Goal: Transaction & Acquisition: Purchase product/service

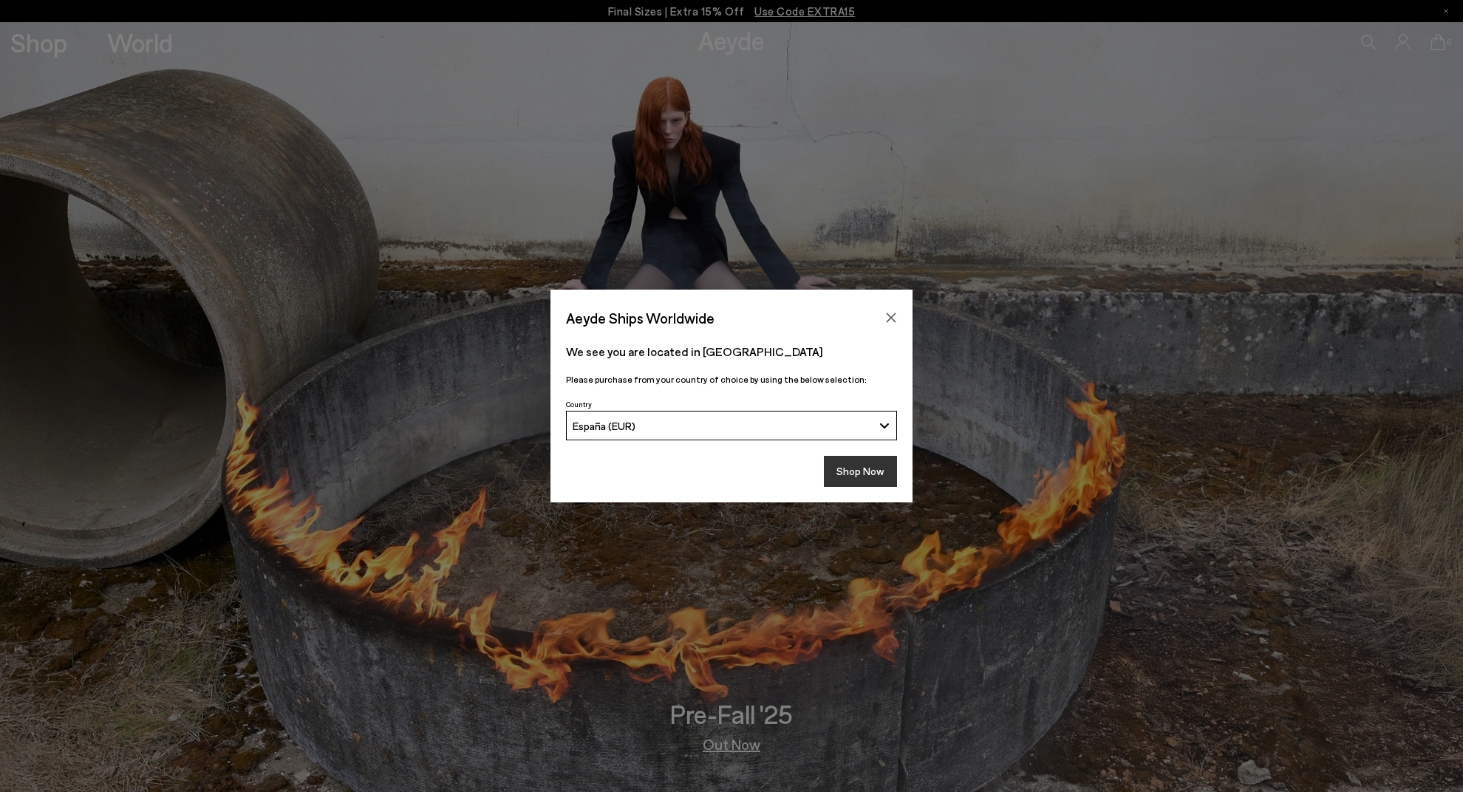
click at [865, 483] on button "Shop Now" at bounding box center [860, 471] width 73 height 31
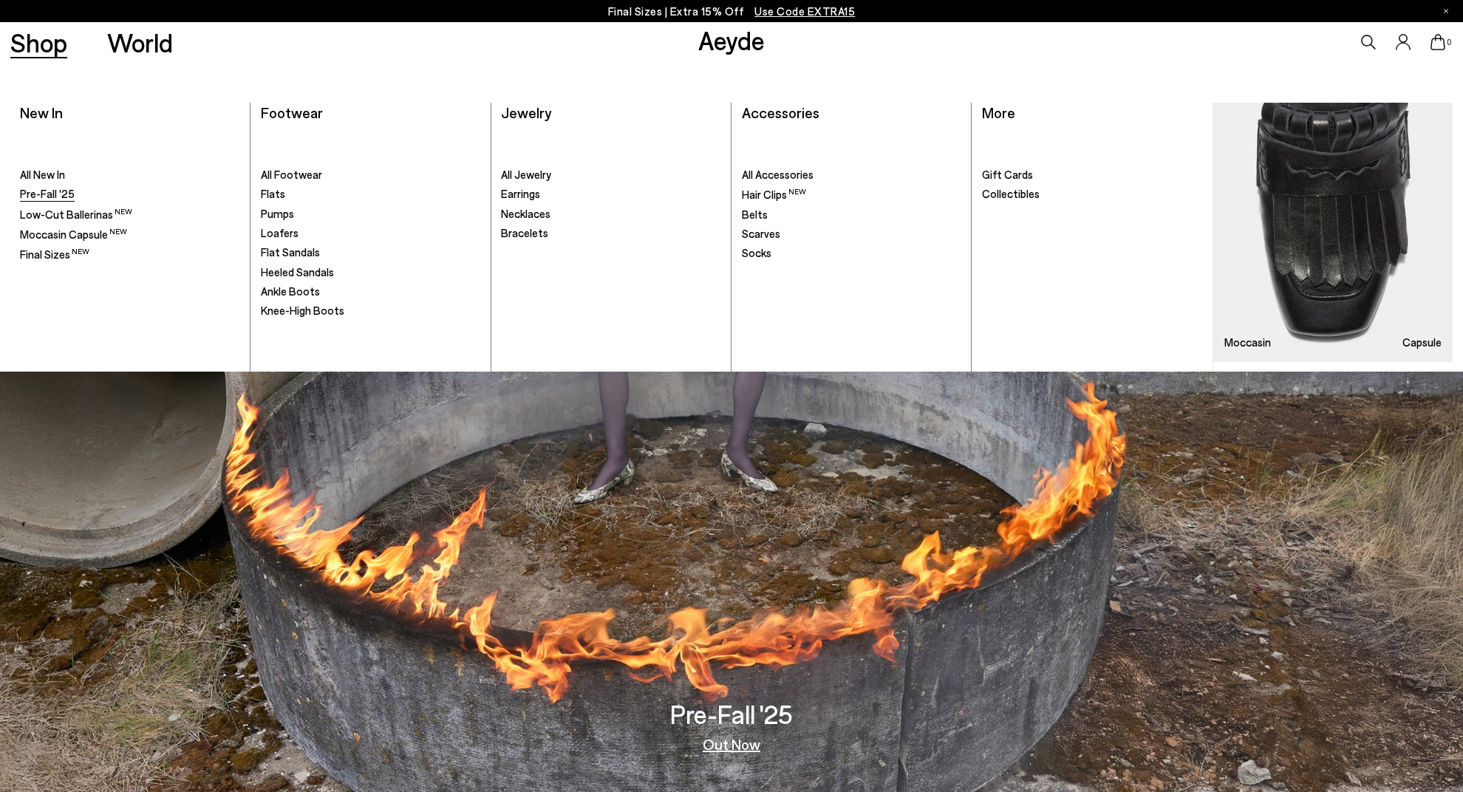
click at [61, 200] on span "Pre-Fall '25" at bounding box center [47, 193] width 55 height 13
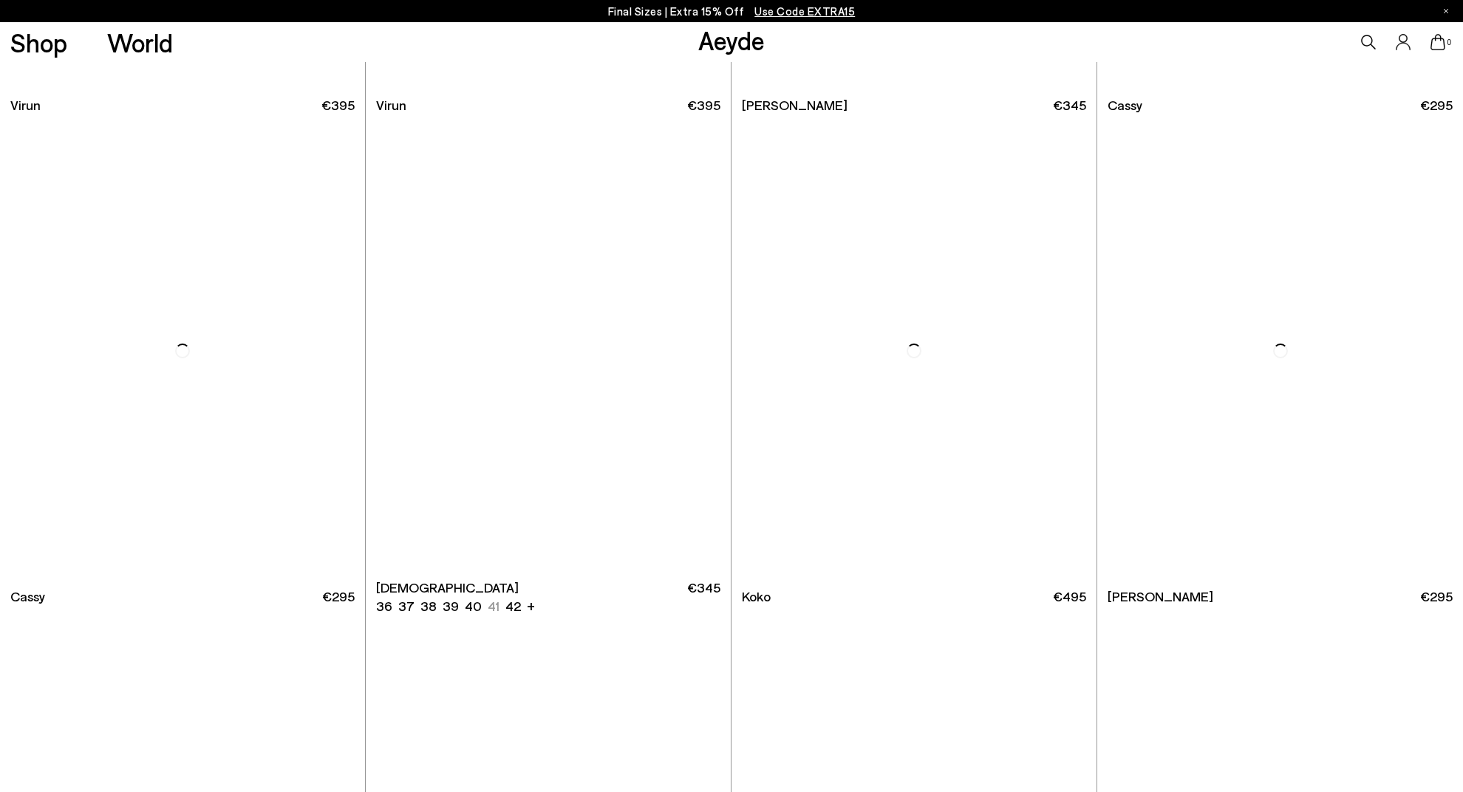
scroll to position [11044, 0]
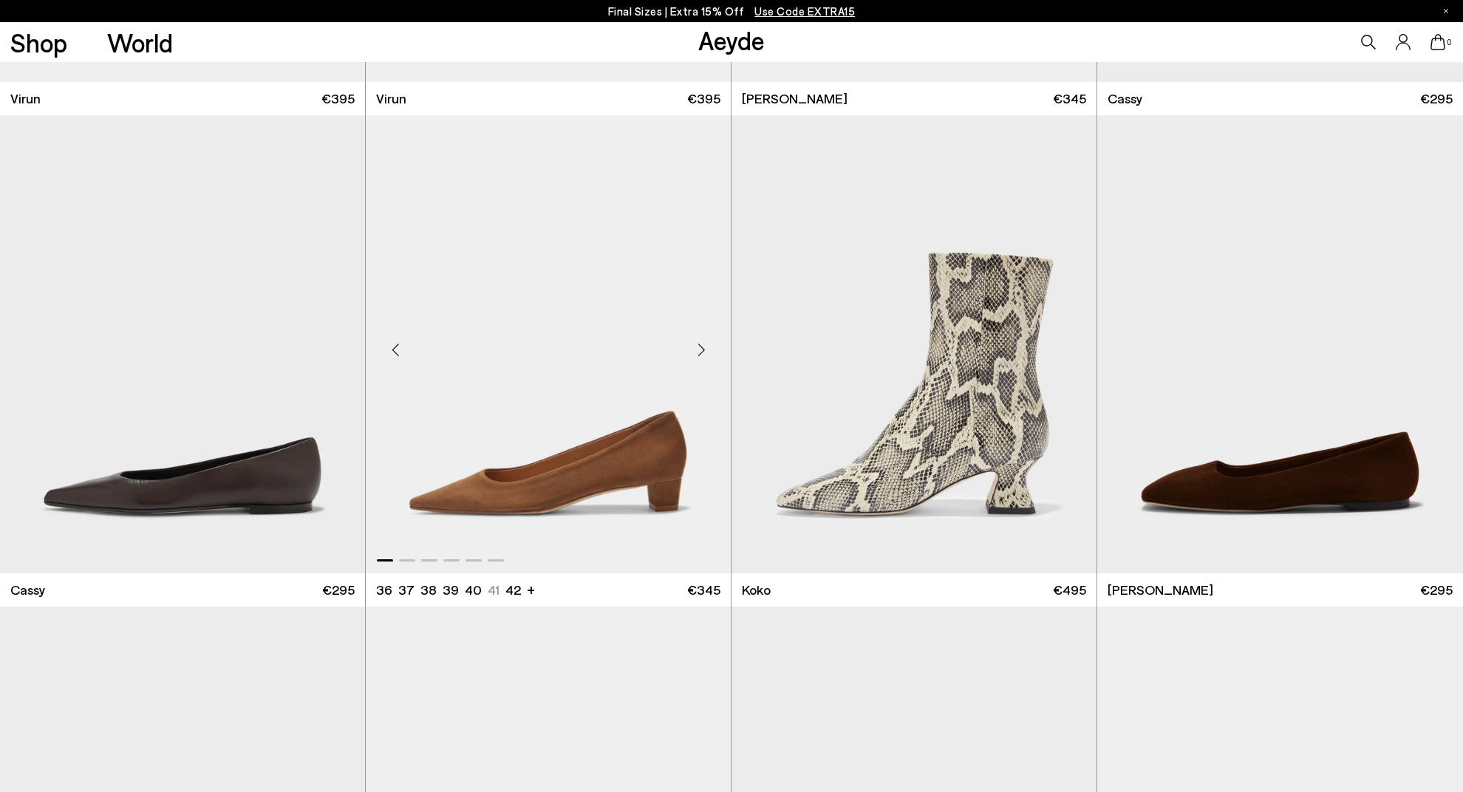
click at [589, 491] on img "1 / 6" at bounding box center [548, 344] width 365 height 459
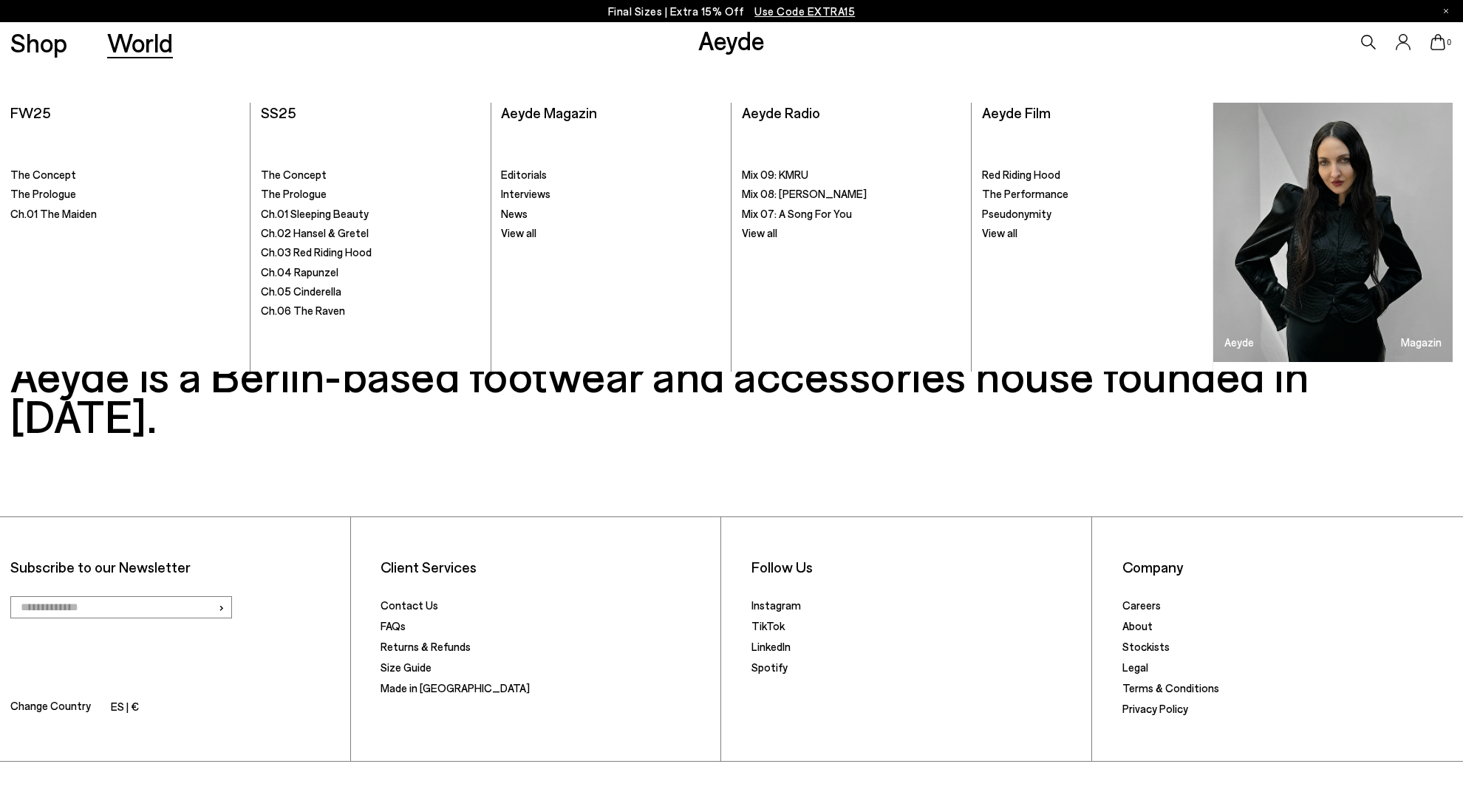
scroll to position [12851, 0]
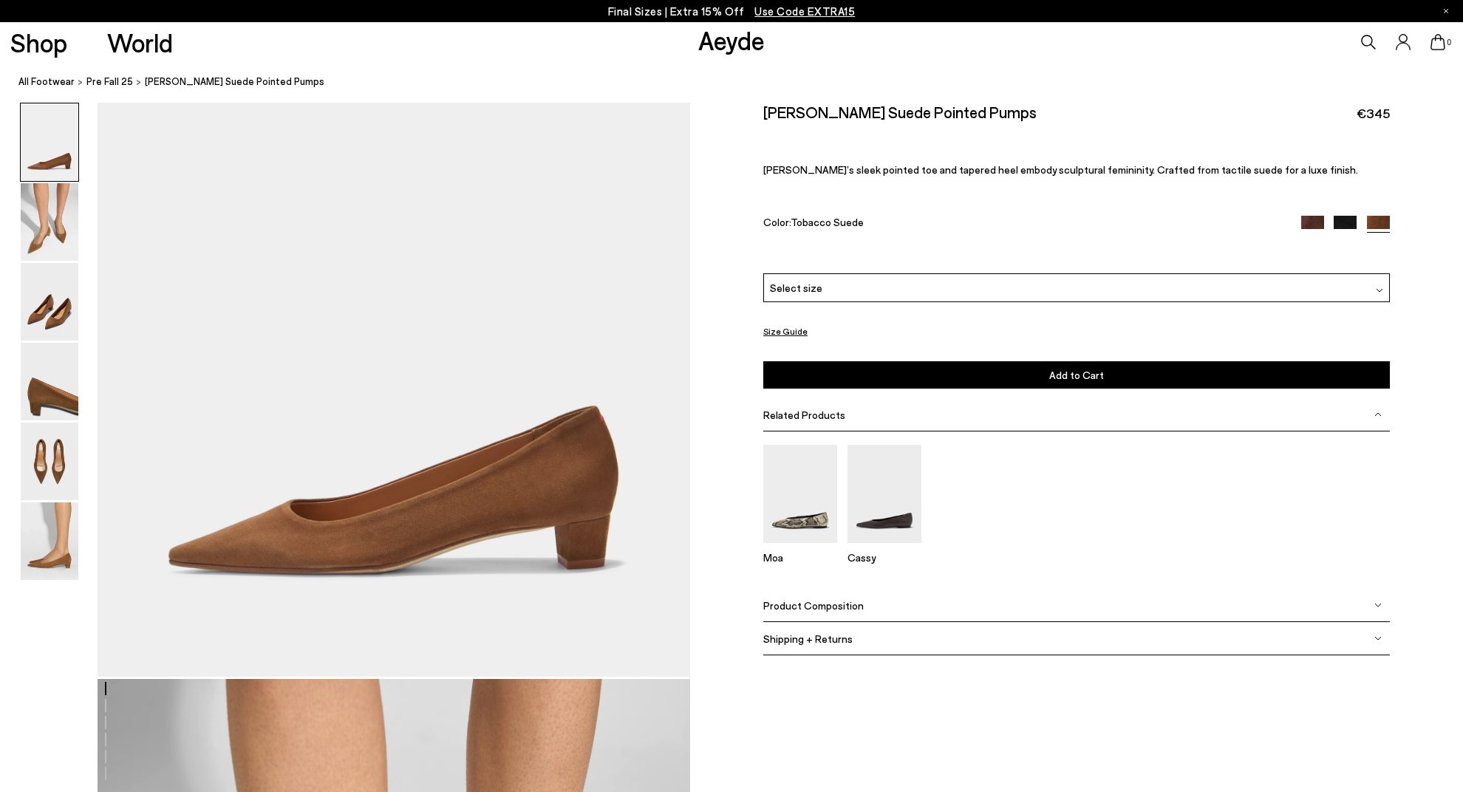
scroll to position [124, 0]
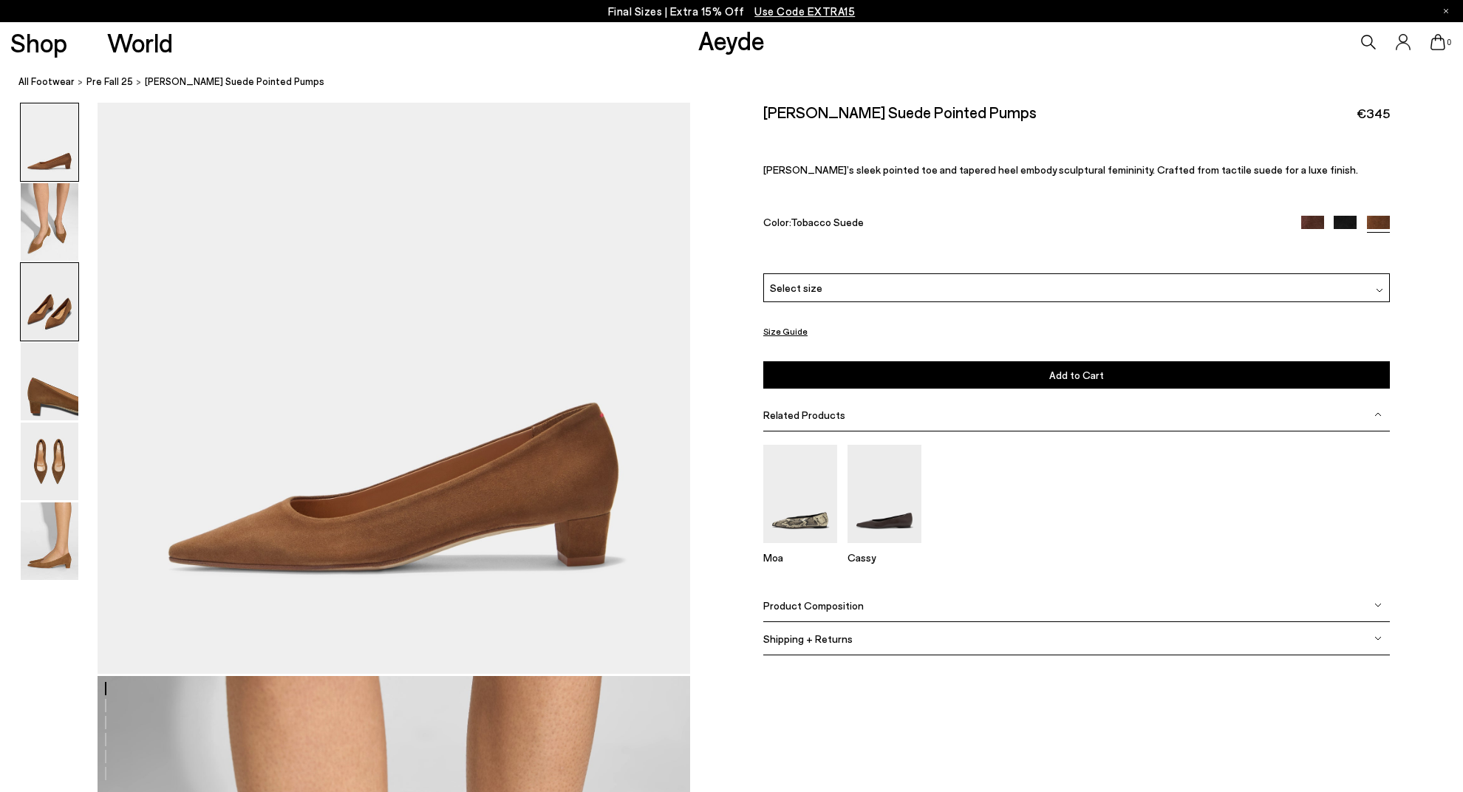
click at [42, 324] on img at bounding box center [50, 302] width 58 height 78
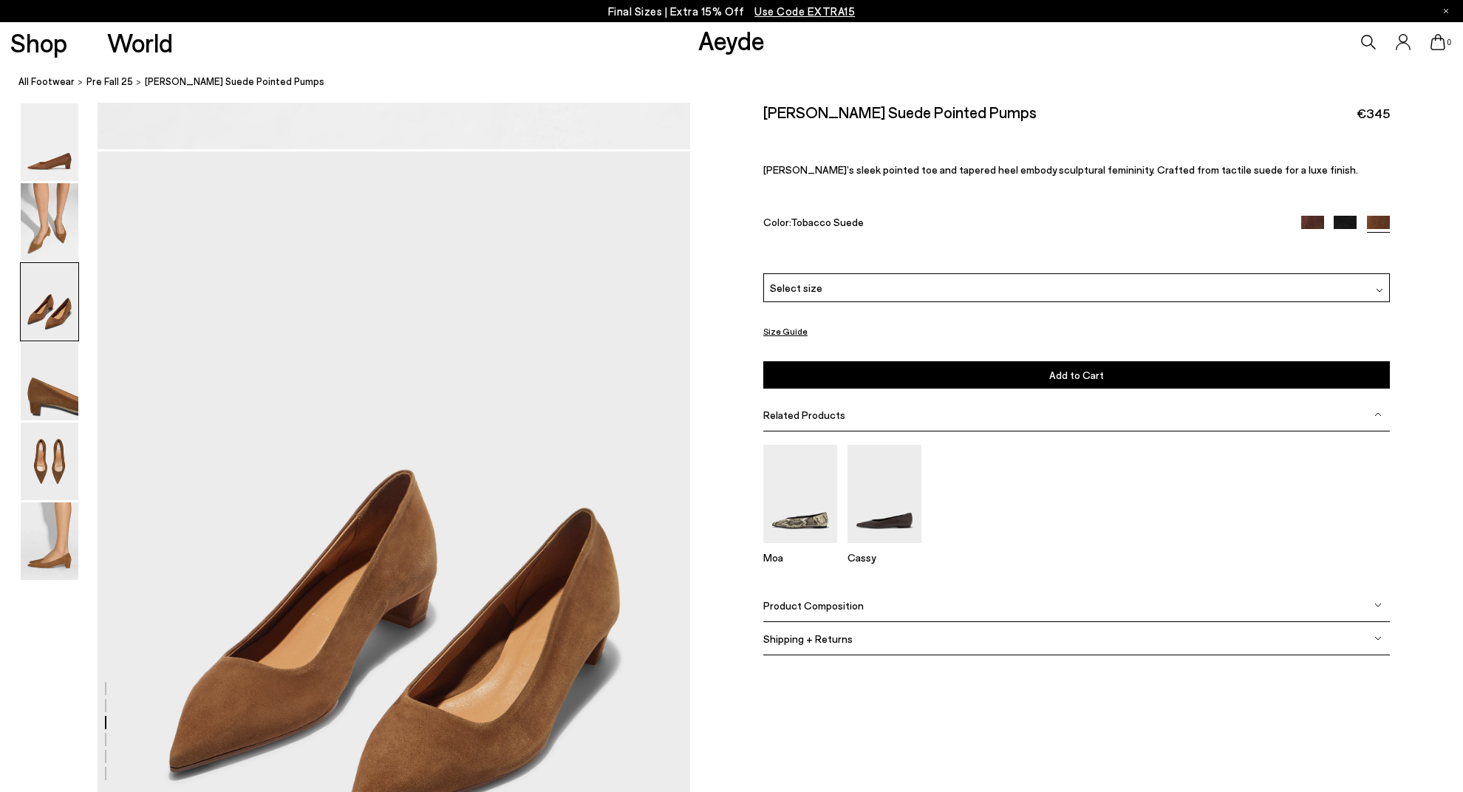
scroll to position [1496, 0]
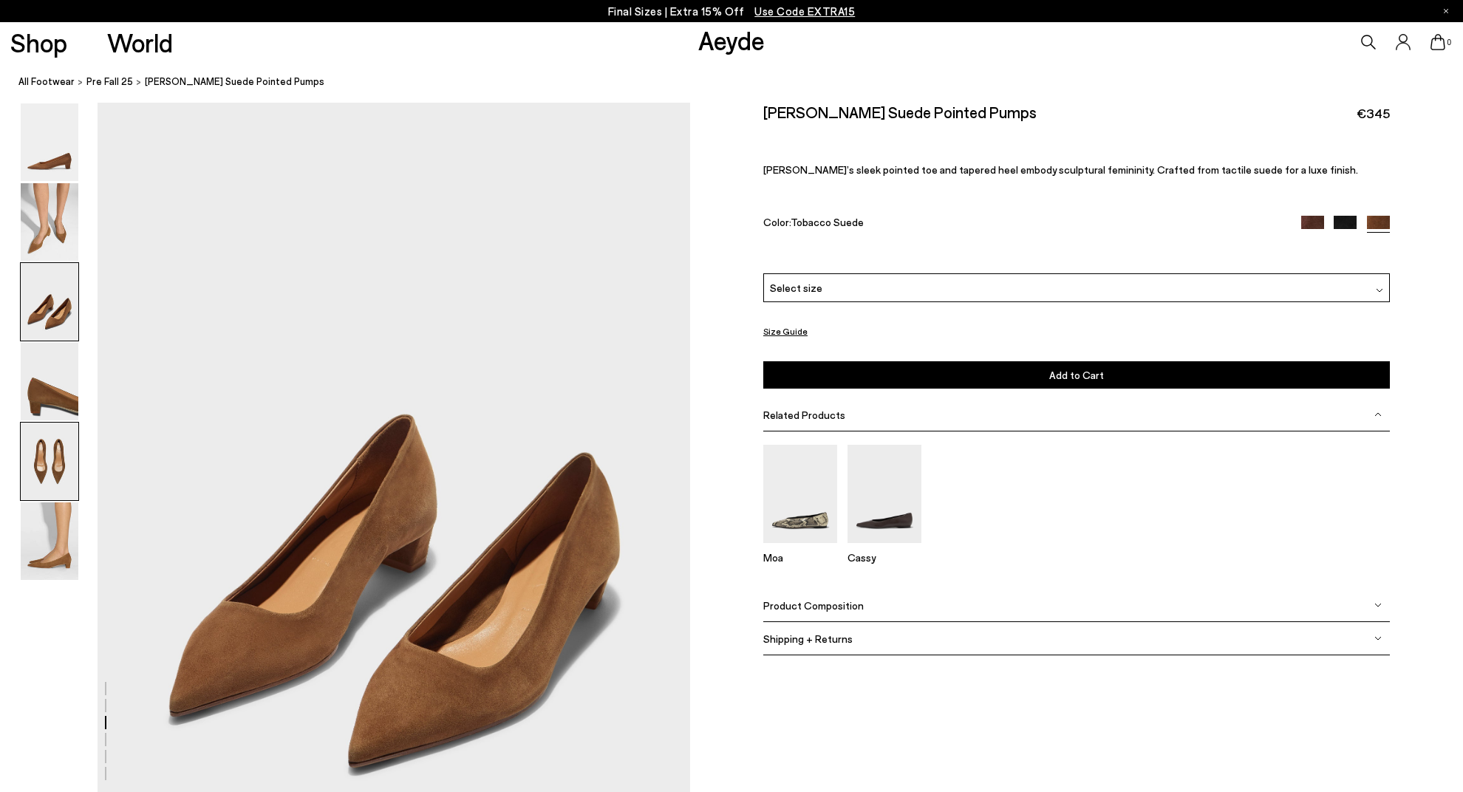
click at [62, 451] on img at bounding box center [50, 462] width 58 height 78
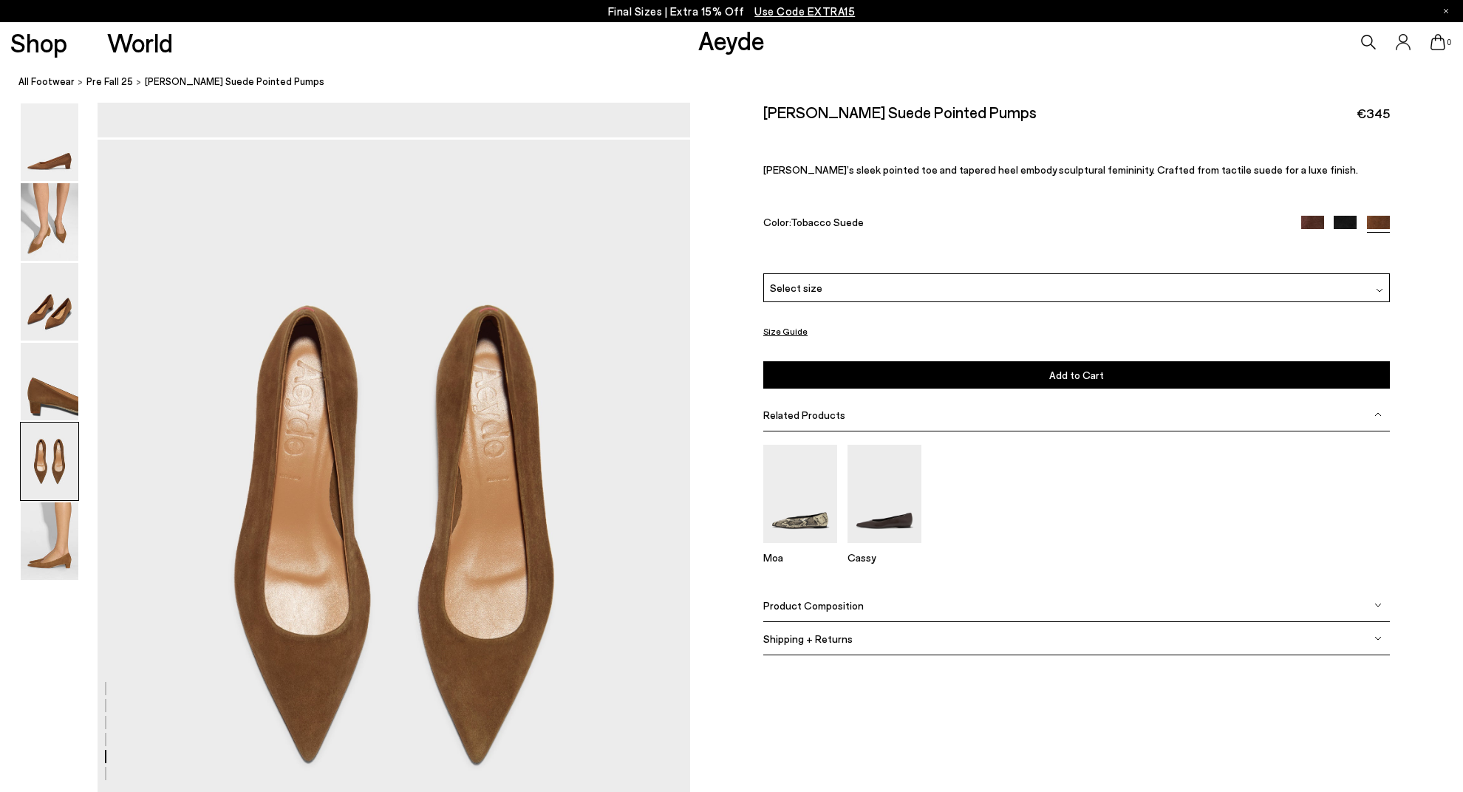
scroll to position [3081, 0]
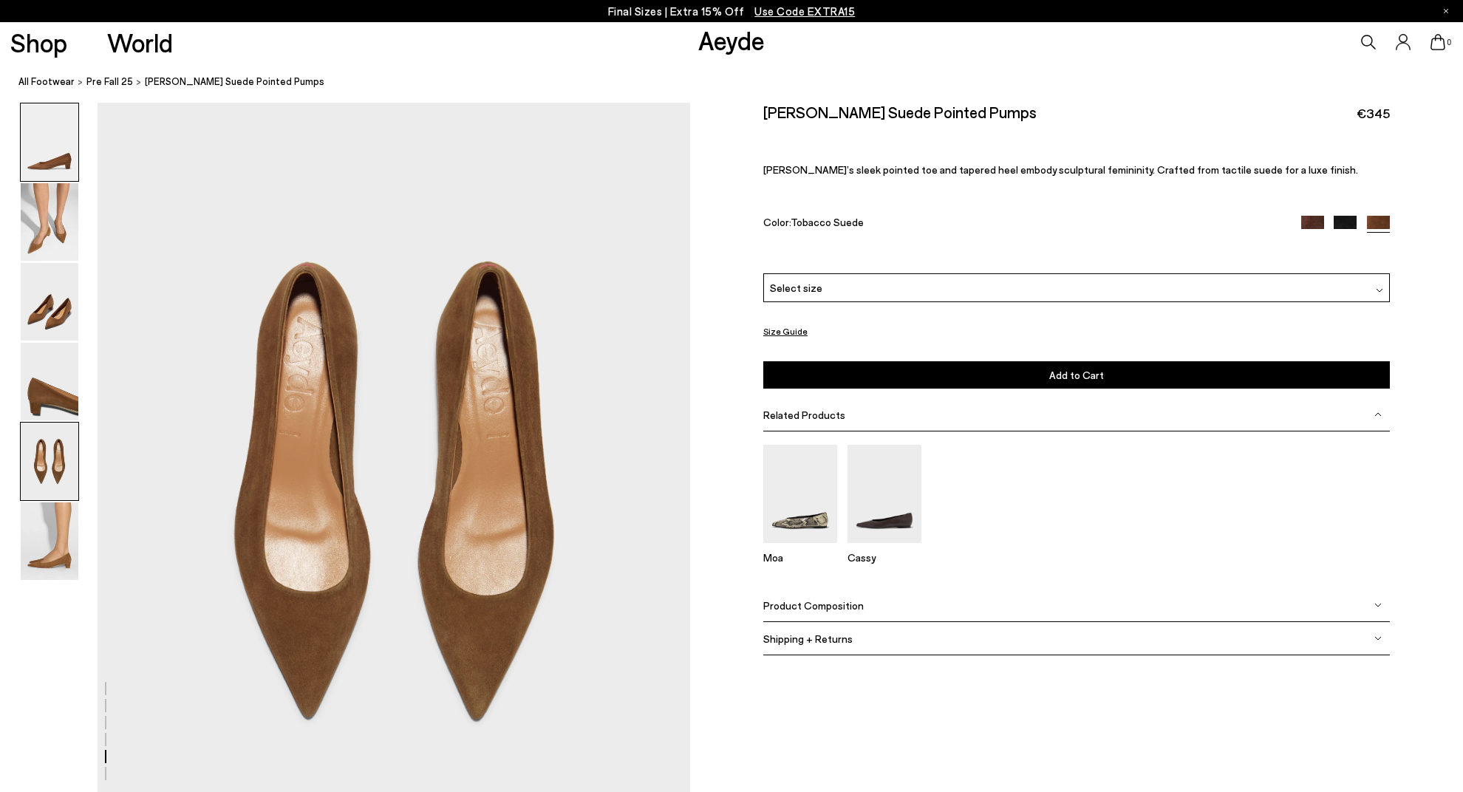
click at [50, 169] on img at bounding box center [50, 142] width 58 height 78
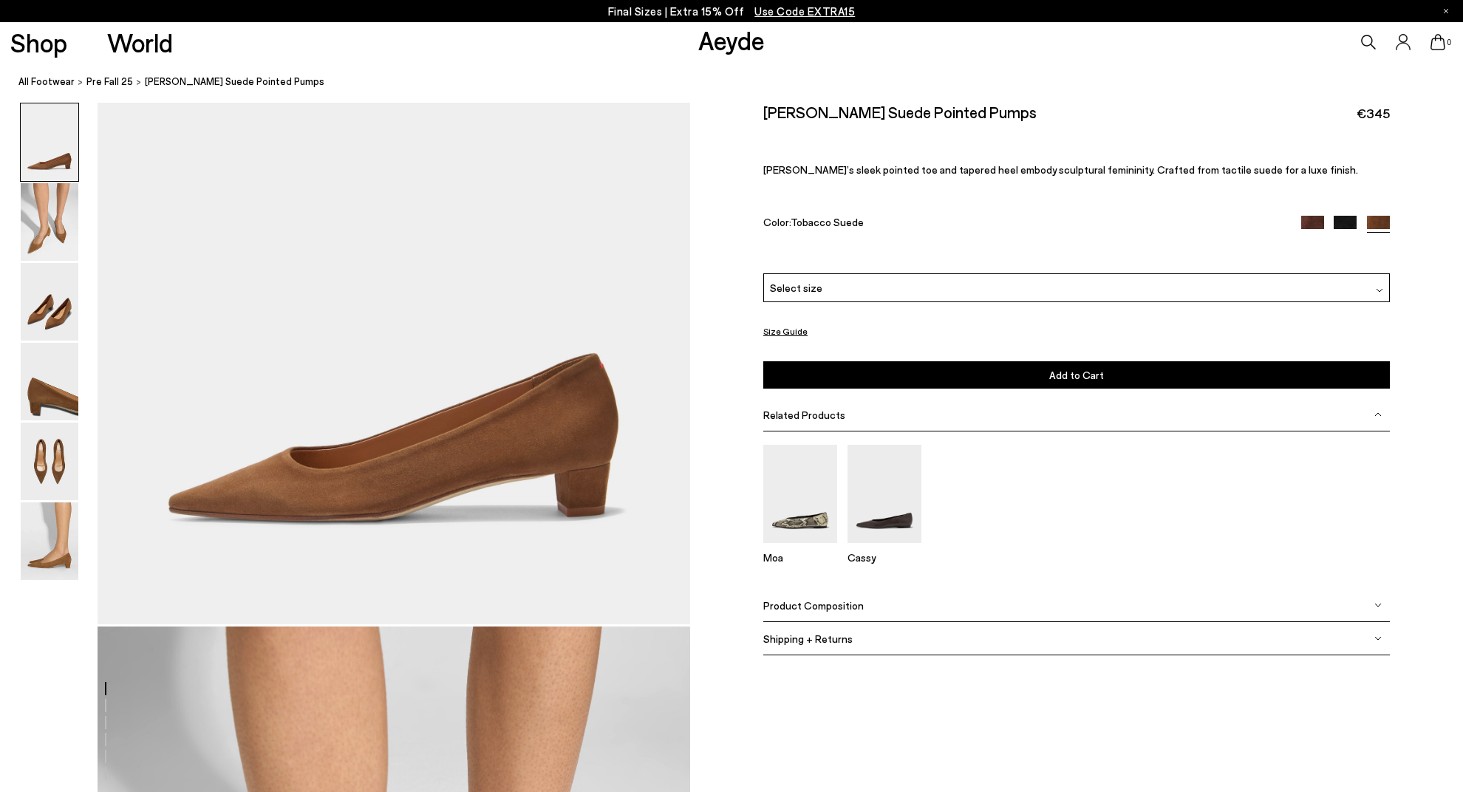
scroll to position [0, 0]
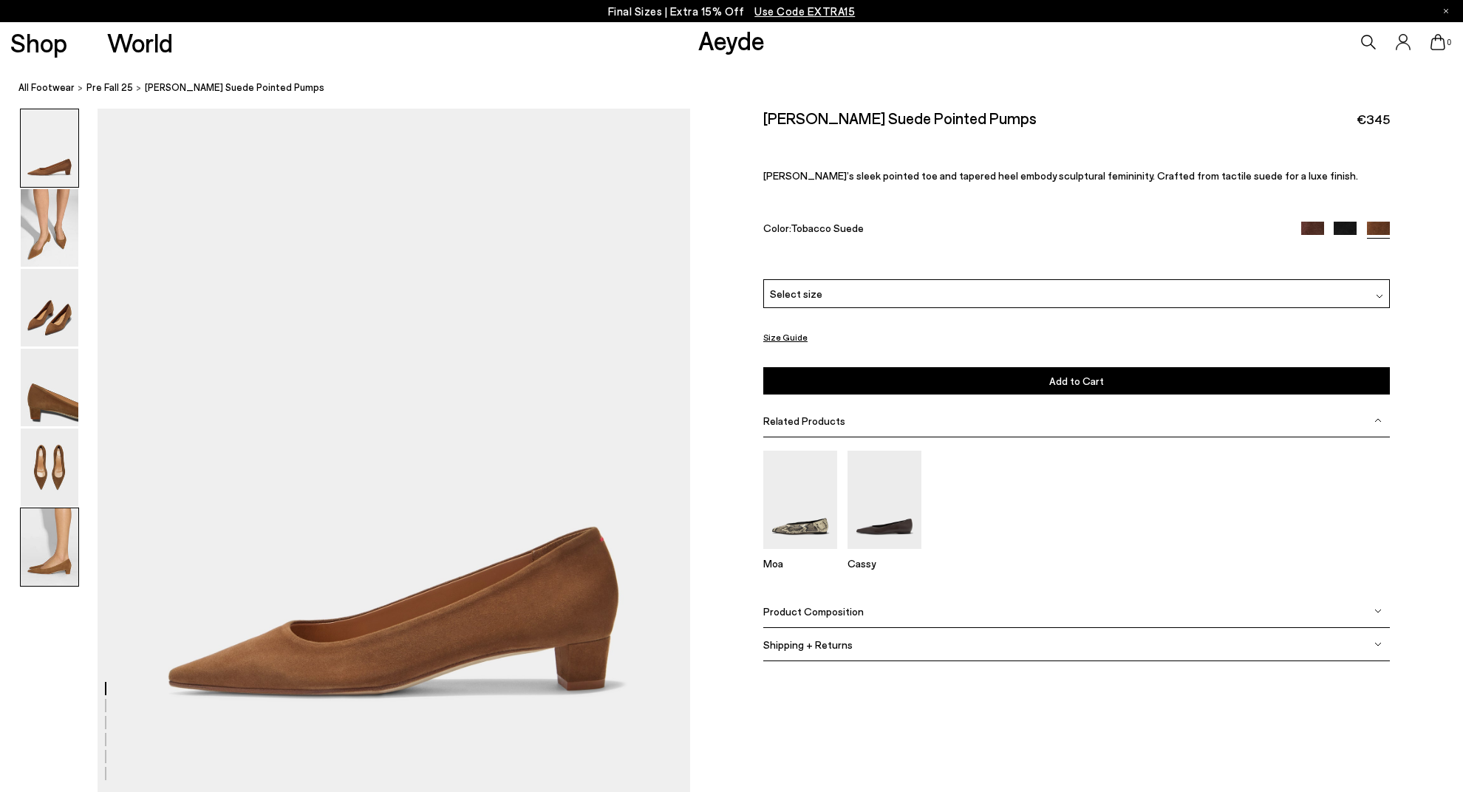
click at [60, 555] on img at bounding box center [50, 547] width 58 height 78
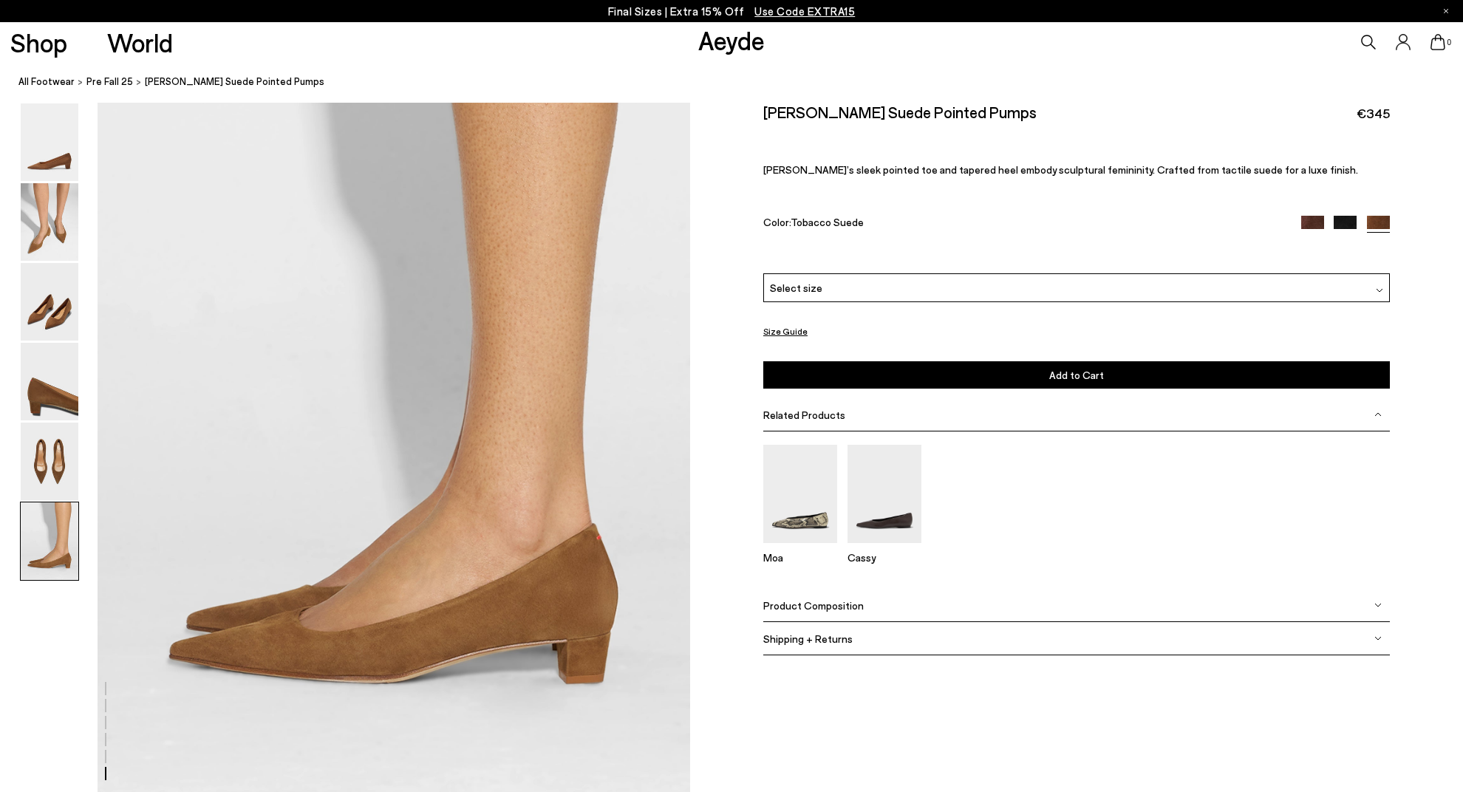
scroll to position [3976, 0]
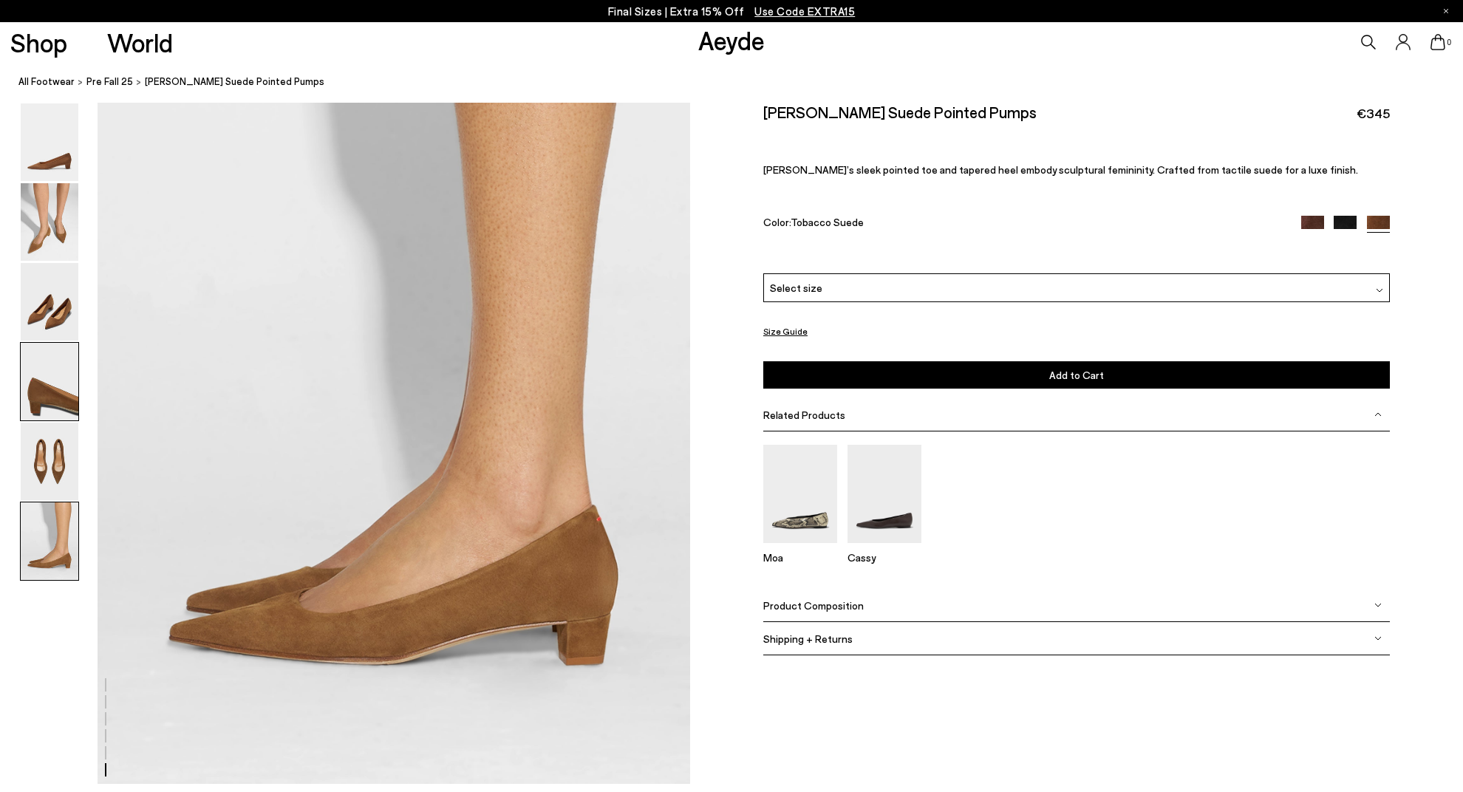
click at [30, 401] on img at bounding box center [50, 382] width 58 height 78
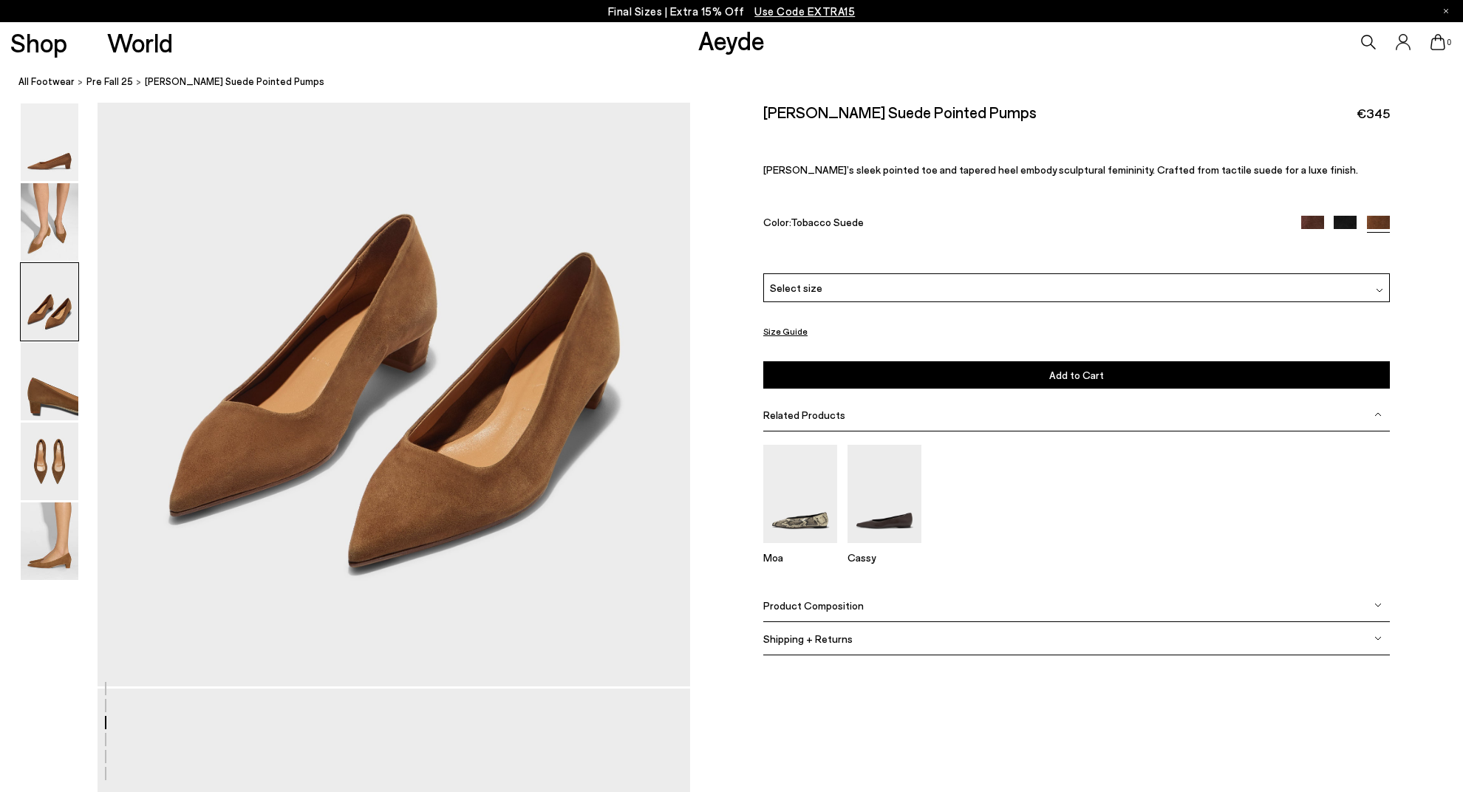
scroll to position [1687, 0]
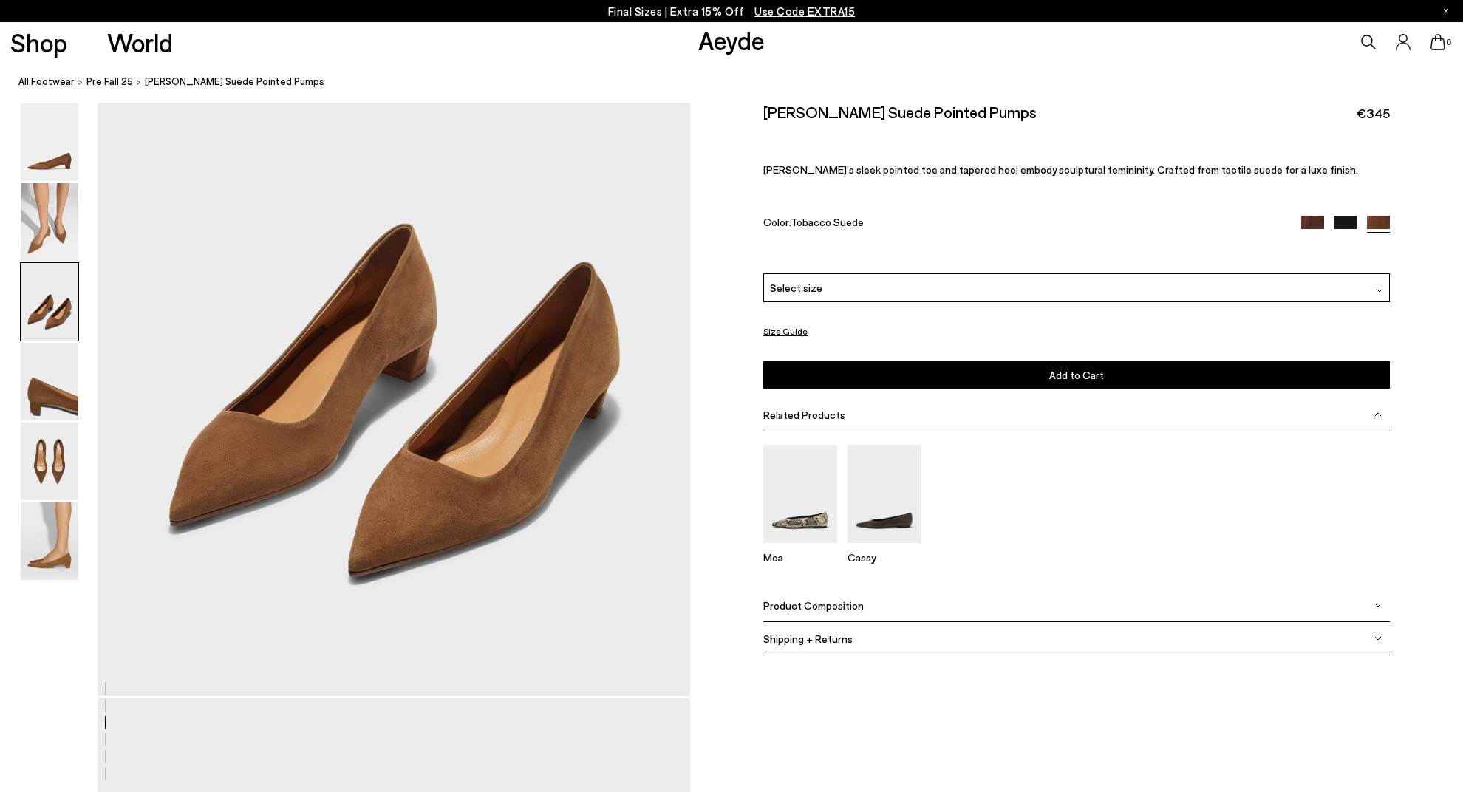
click at [1374, 609] on img at bounding box center [1377, 605] width 7 height 7
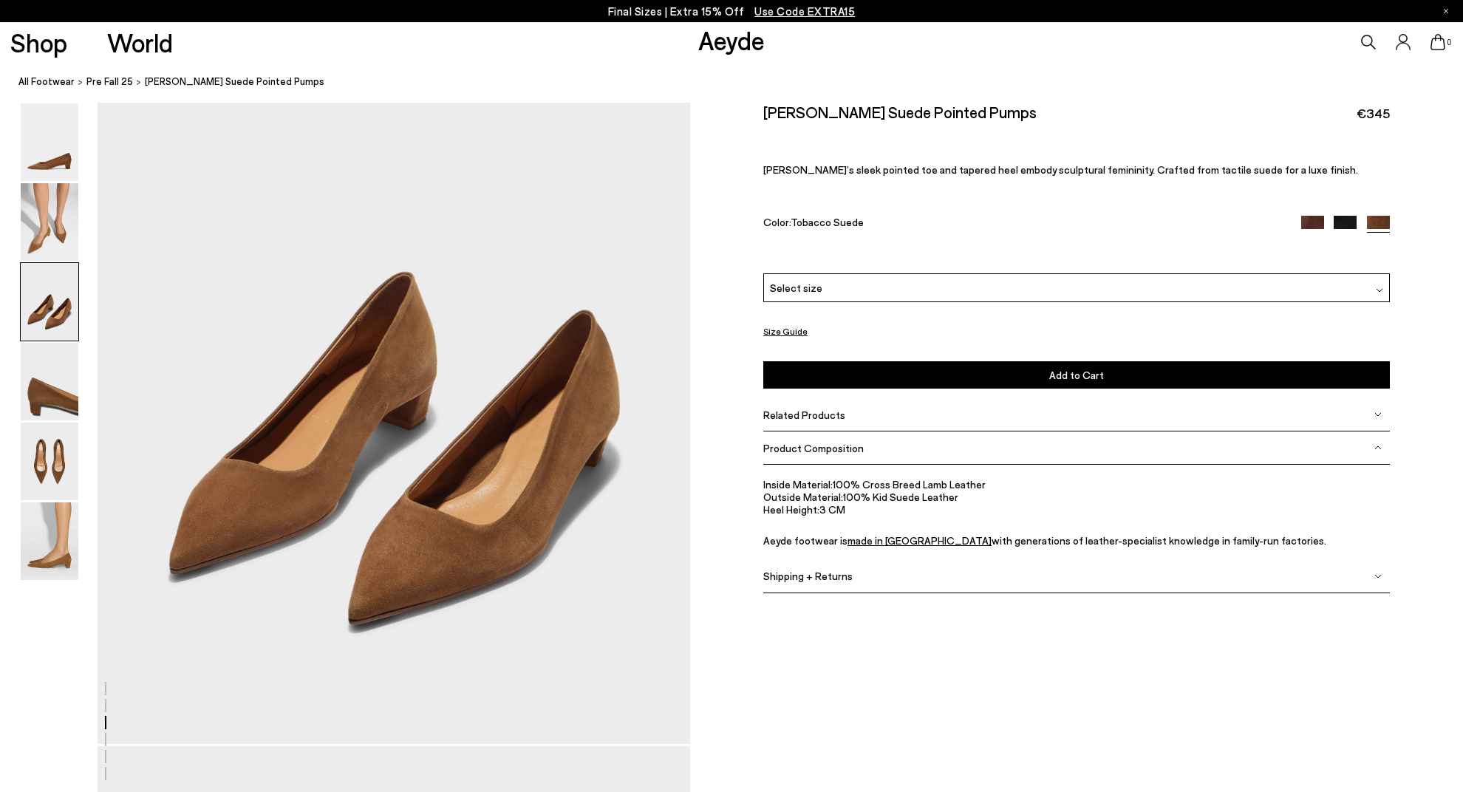
scroll to position [1638, 0]
